Goal: Information Seeking & Learning: Find specific page/section

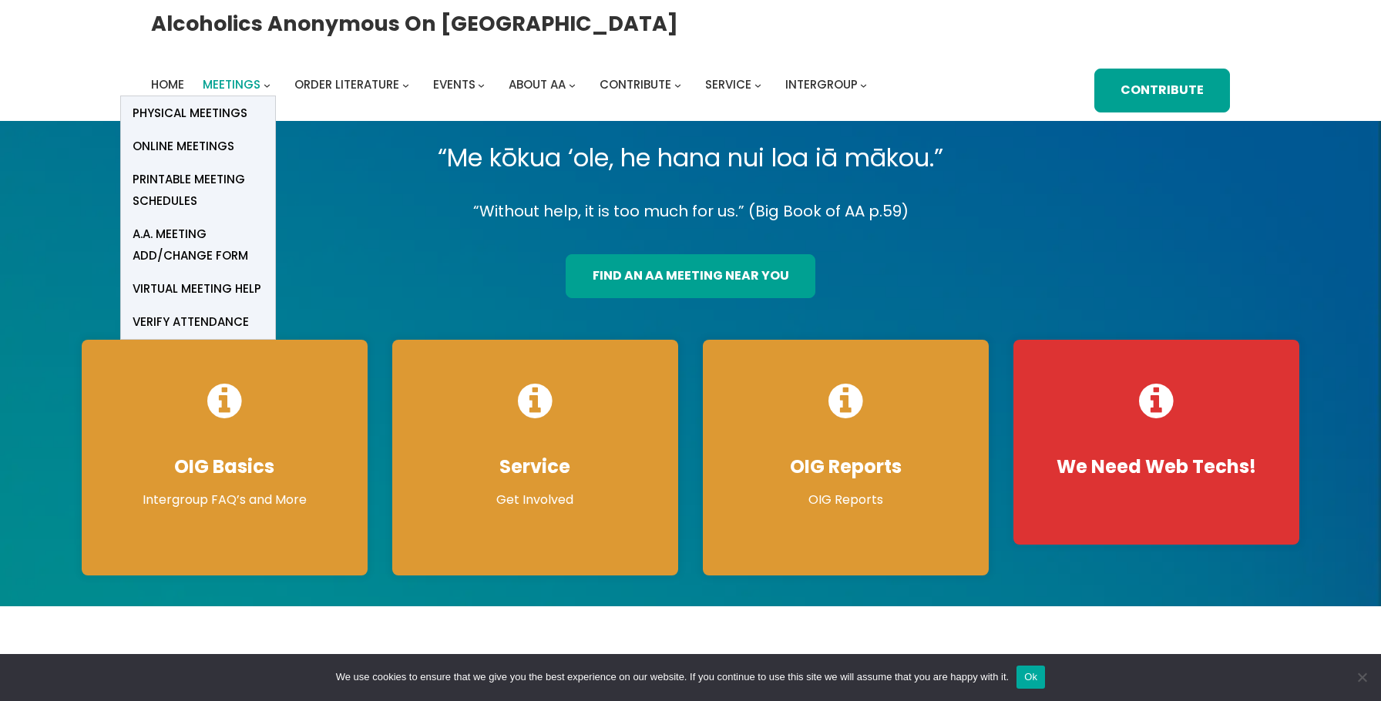
scroll to position [1, 0]
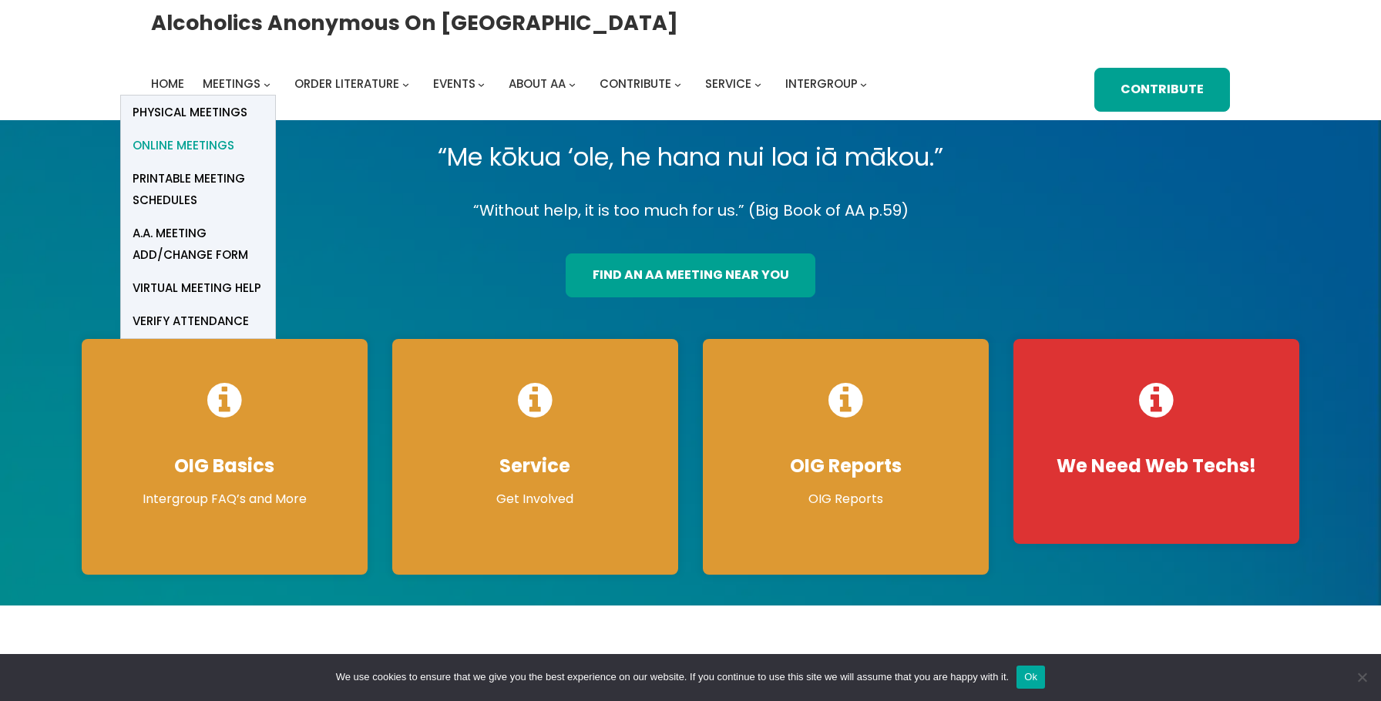
click at [216, 145] on span "Online Meetings" at bounding box center [184, 146] width 102 height 22
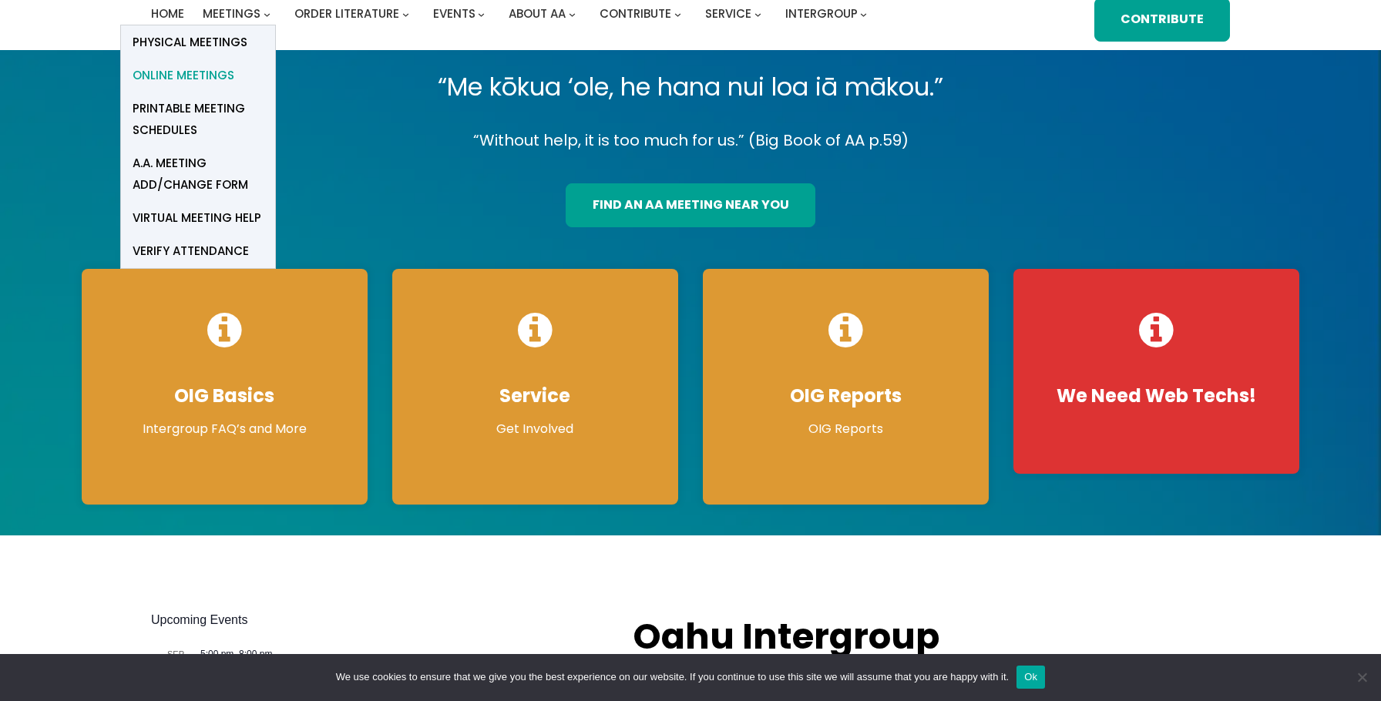
scroll to position [280, 0]
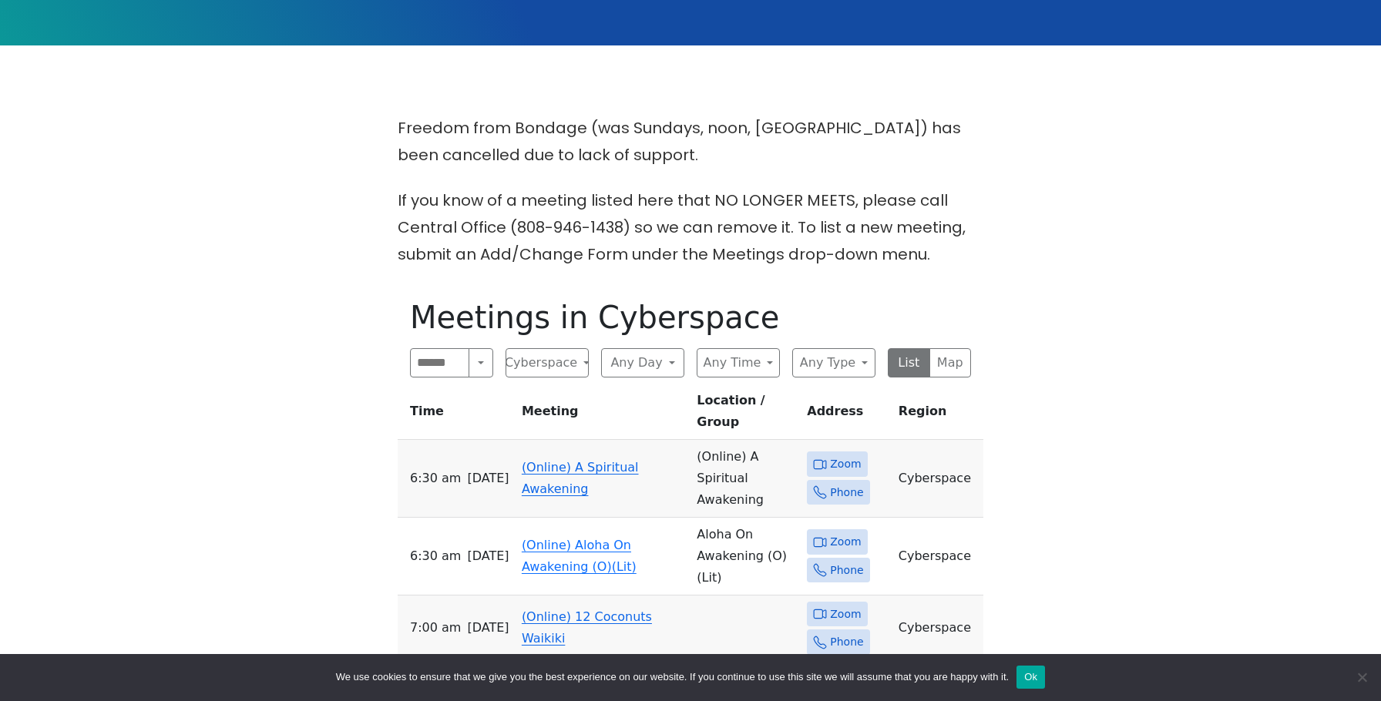
click at [555, 460] on link "(Online) A Spiritual Awakening" at bounding box center [580, 478] width 117 height 36
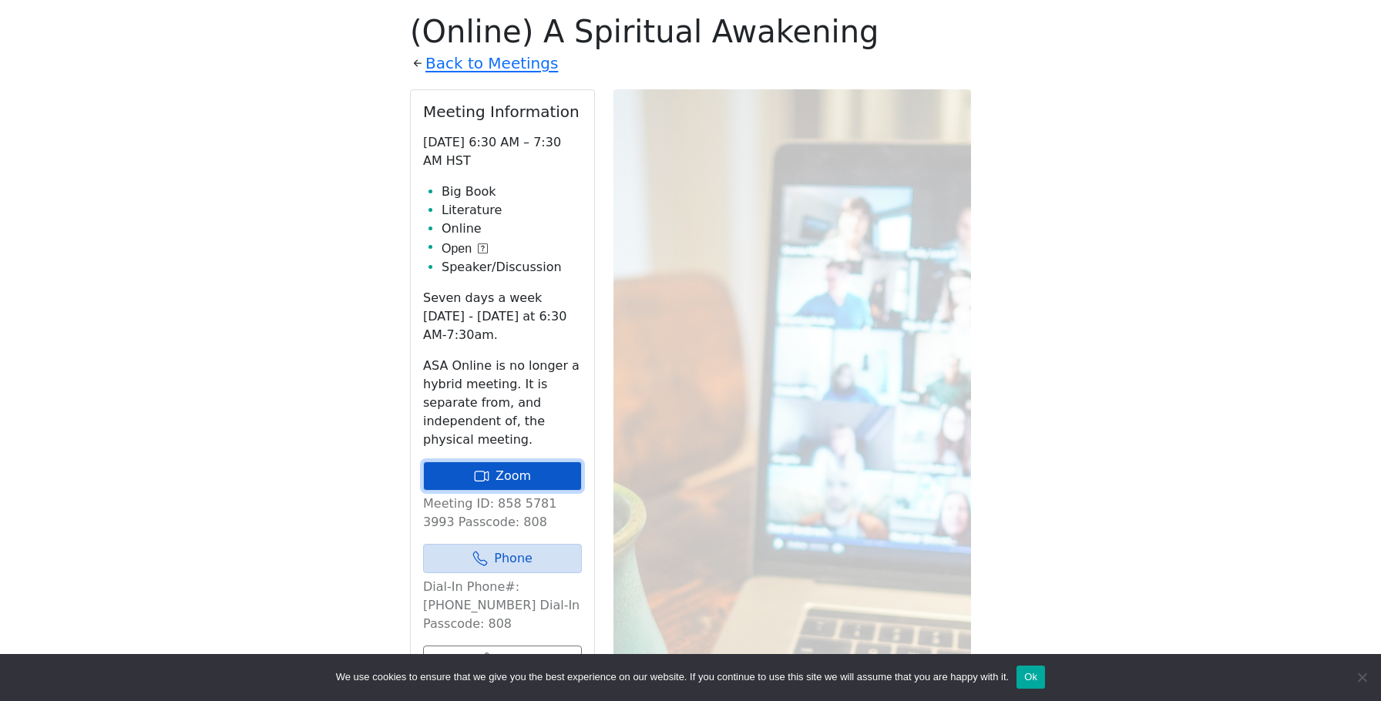
click at [519, 472] on link "Zoom" at bounding box center [502, 476] width 159 height 29
